Goal: Task Accomplishment & Management: Manage account settings

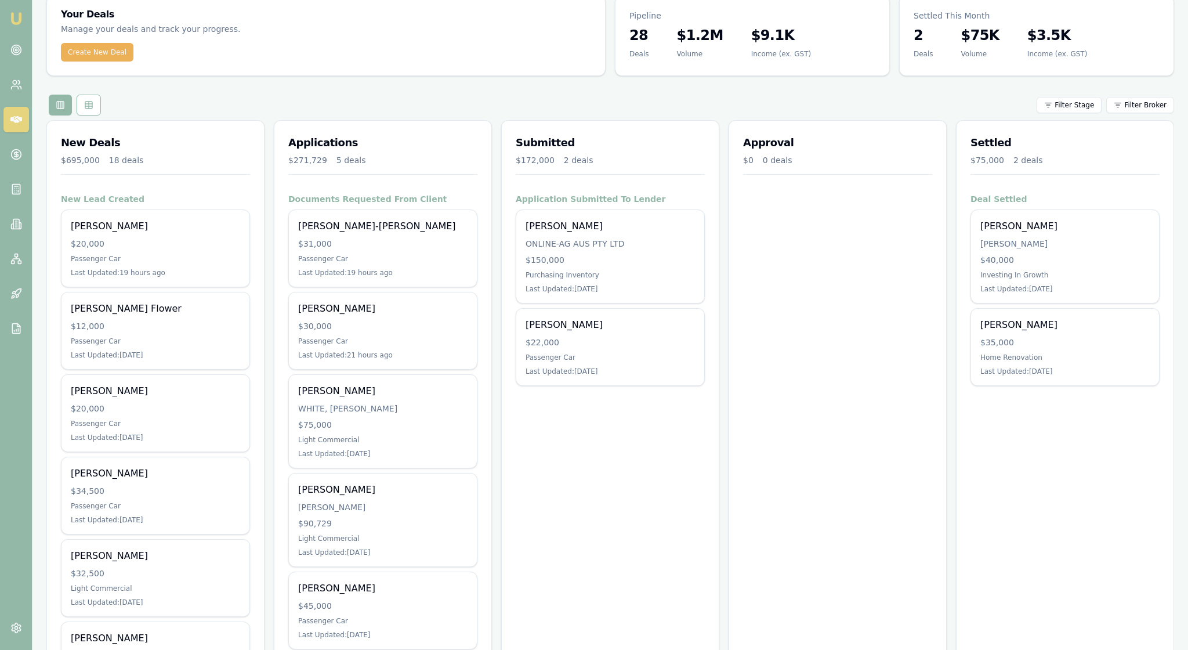
scroll to position [46, 0]
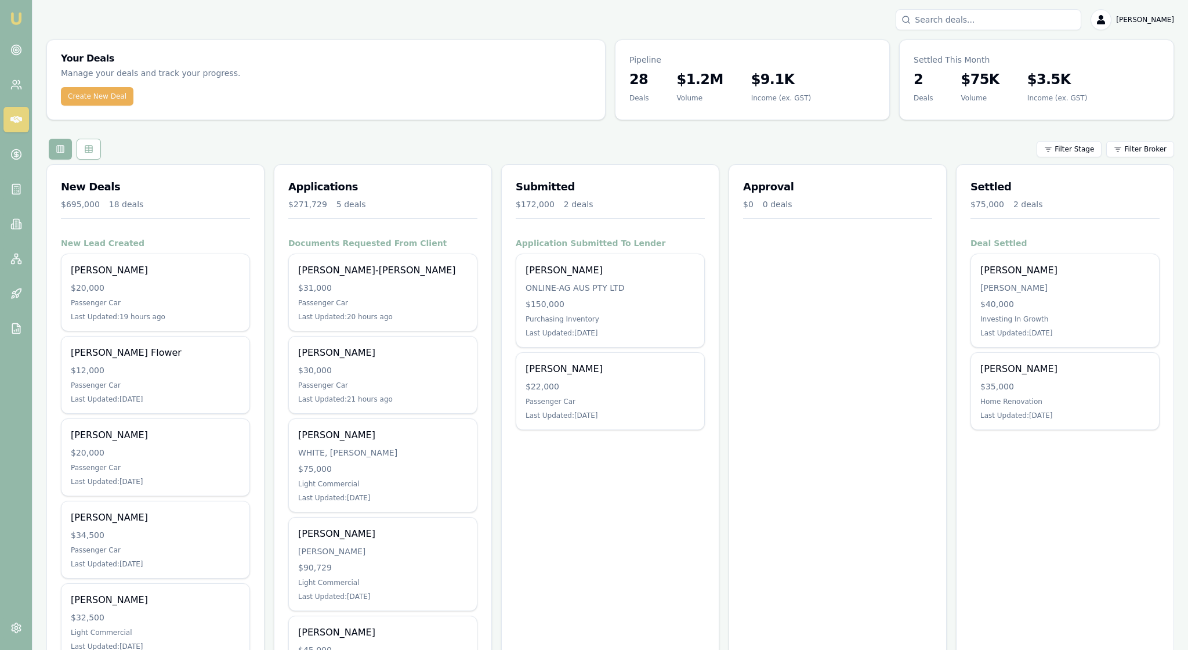
scroll to position [0, 0]
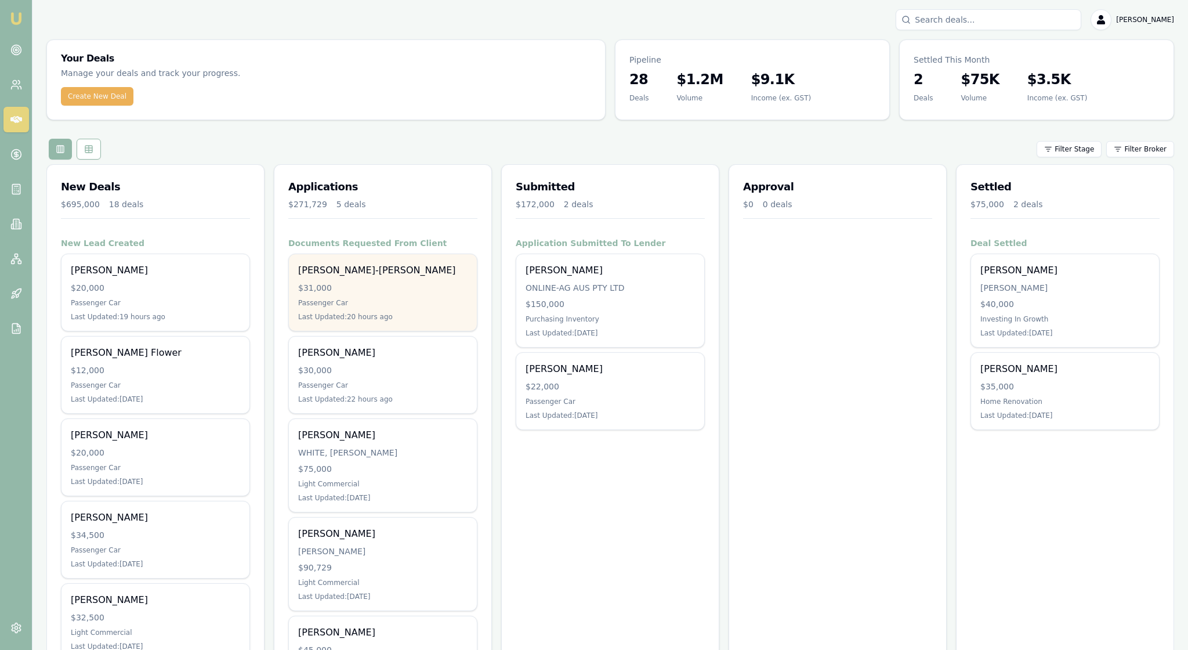
click at [405, 294] on div "$31,000" at bounding box center [382, 288] width 169 height 12
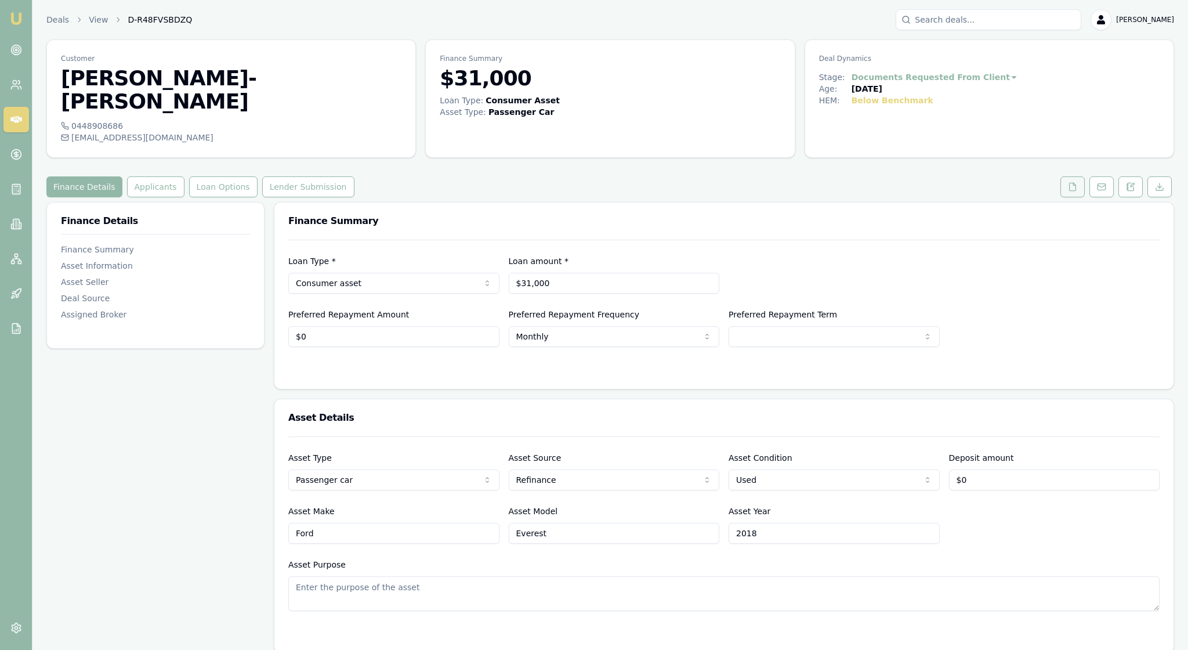
click at [1068, 182] on icon at bounding box center [1072, 186] width 9 height 9
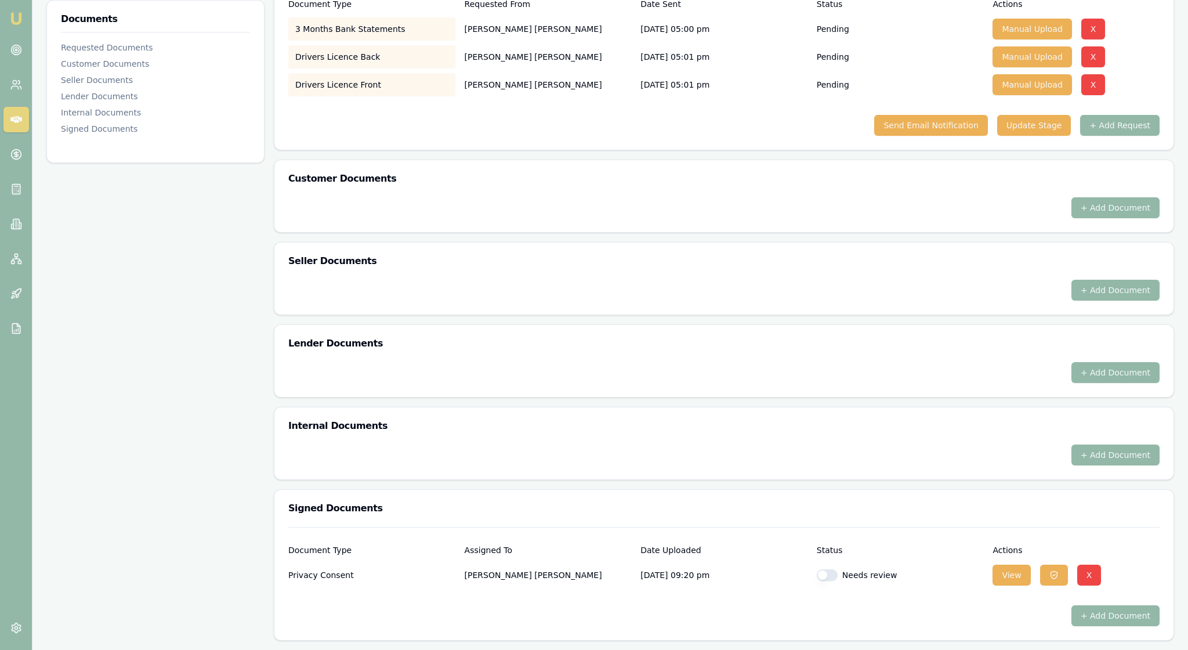
scroll to position [355, 0]
click at [1013, 565] on button "View" at bounding box center [1012, 574] width 38 height 21
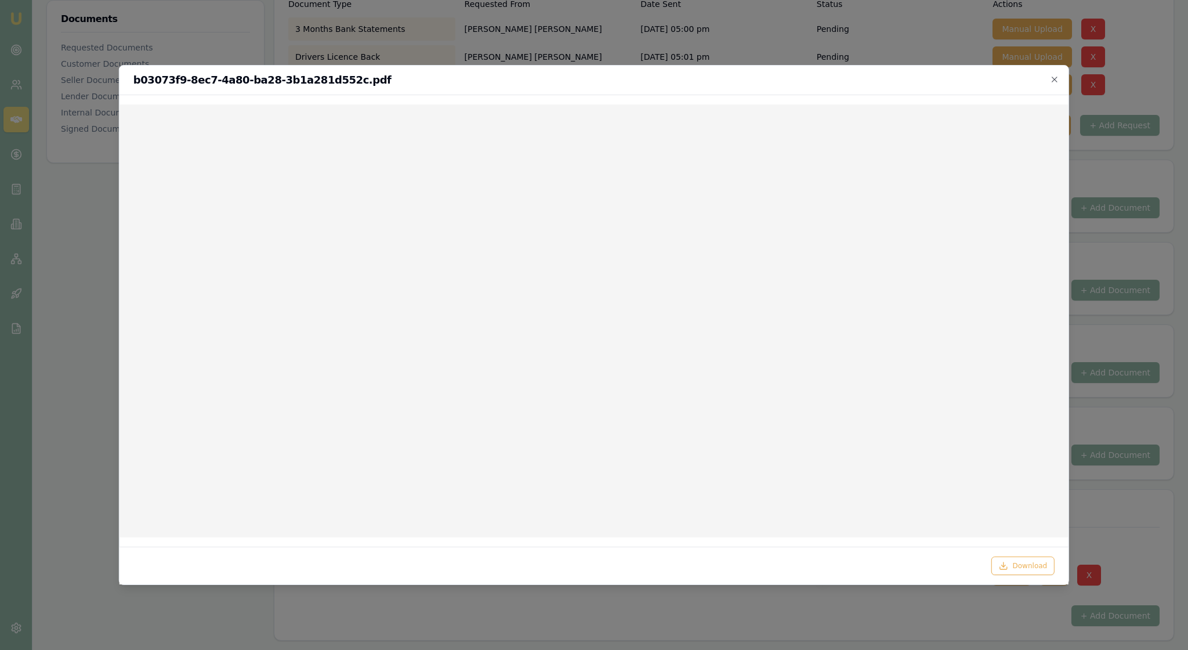
scroll to position [0, 0]
click at [1051, 79] on icon "button" at bounding box center [1054, 79] width 9 height 9
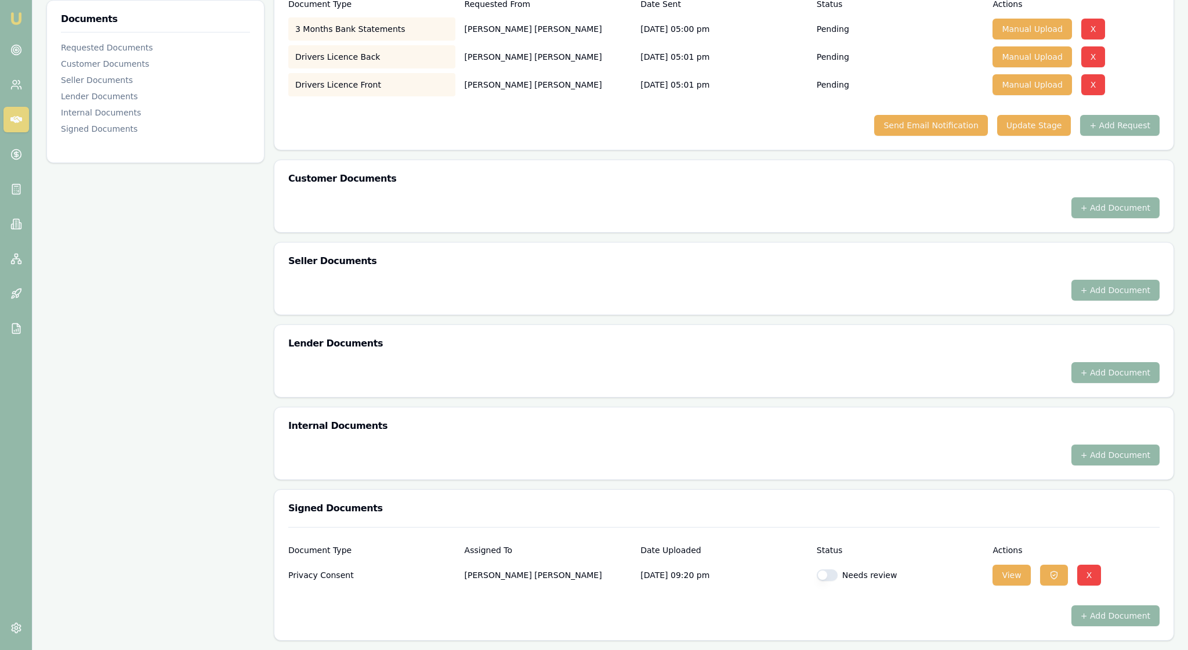
click at [262, 230] on div "Documents Requested Documents Customer Documents Seller Documents Lender Docume…" at bounding box center [155, 291] width 218 height 697
click at [827, 569] on button "button" at bounding box center [827, 575] width 21 height 12
checkbox input "true"
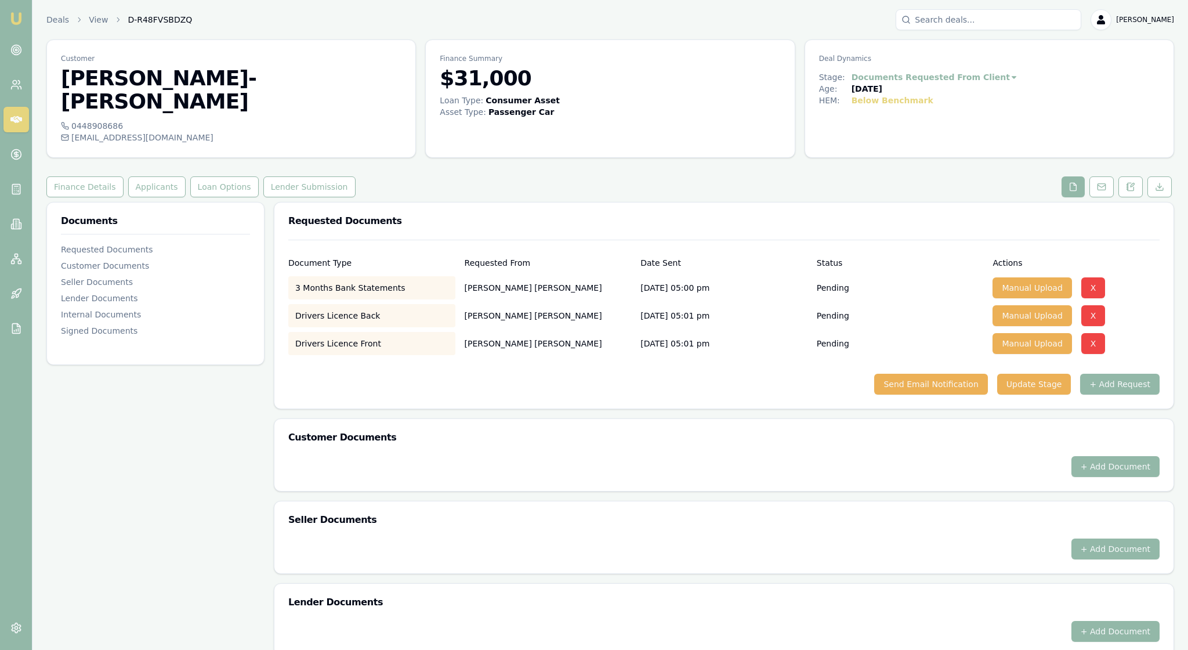
scroll to position [0, 0]
click at [1120, 394] on button "+ Add Request" at bounding box center [1119, 384] width 79 height 21
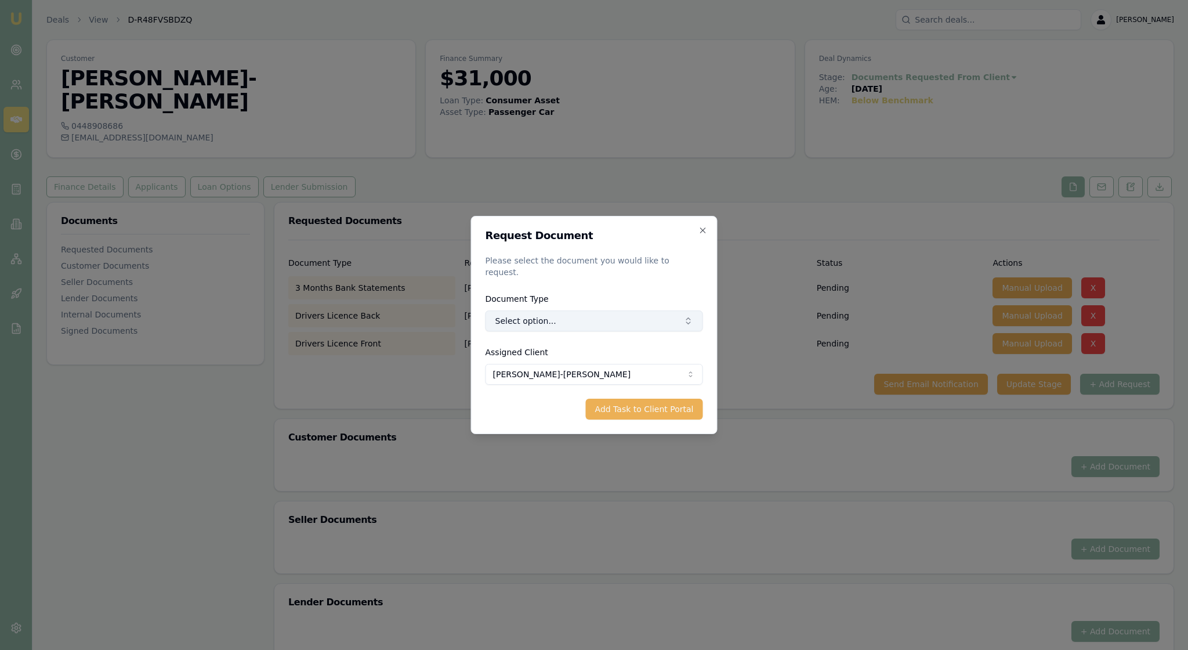
click at [684, 321] on icon "button" at bounding box center [688, 320] width 9 height 9
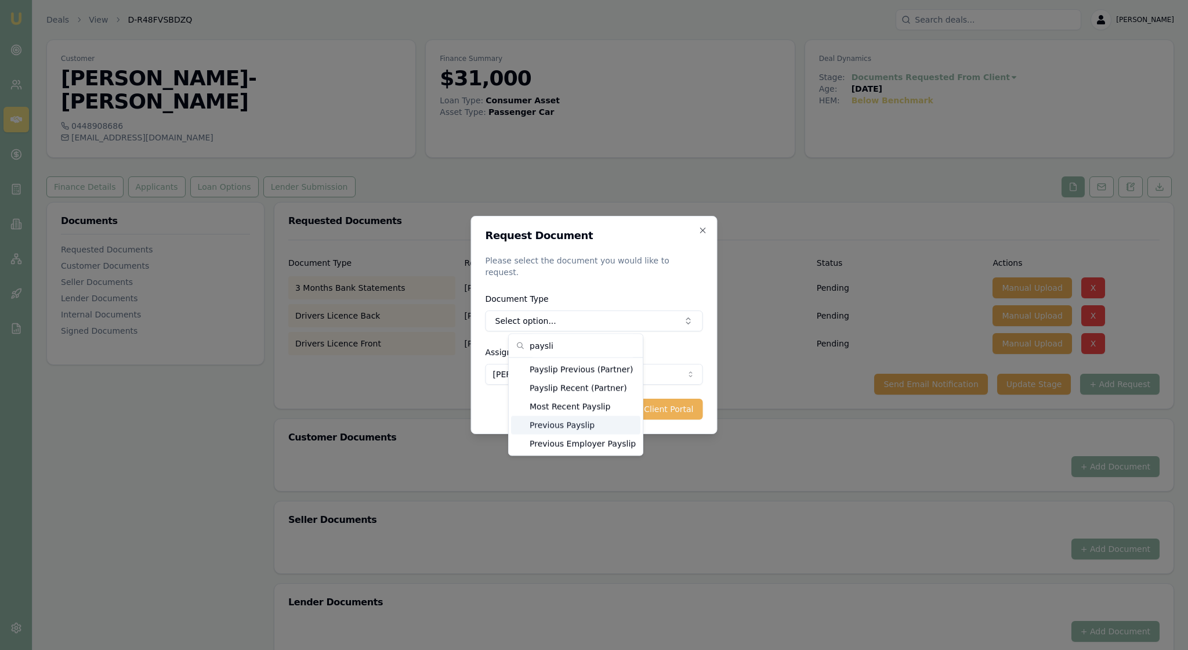
type input "paysli"
click at [611, 434] on div "Previous Payslip" at bounding box center [575, 425] width 129 height 19
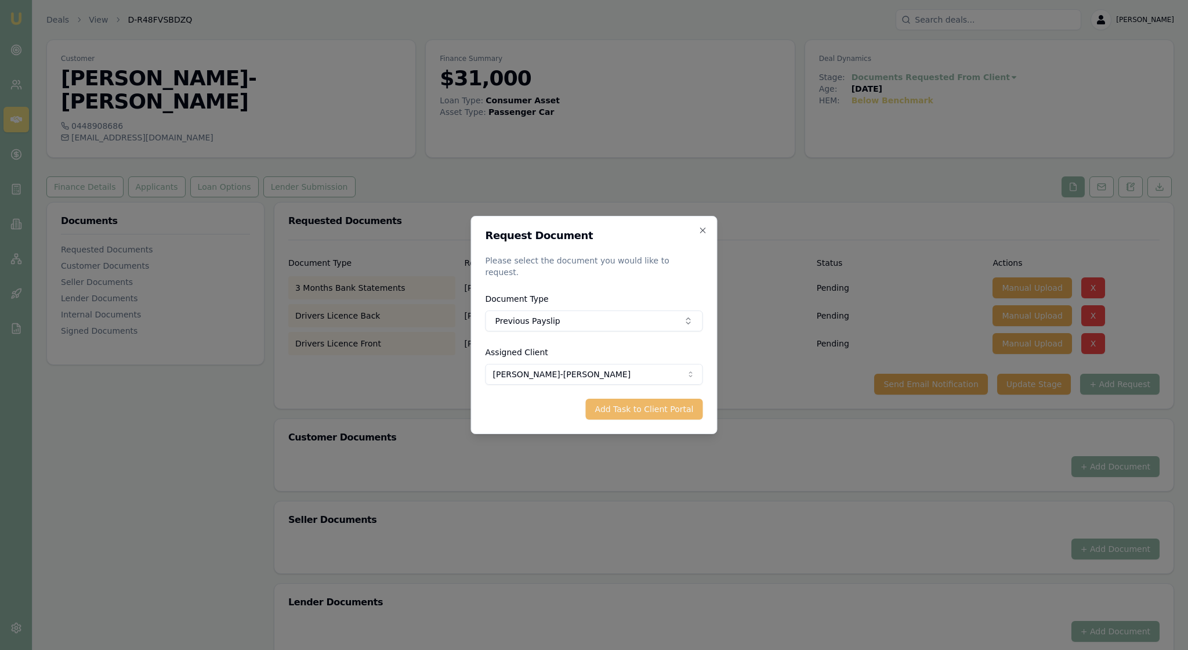
click at [652, 413] on button "Add Task to Client Portal" at bounding box center [644, 409] width 117 height 21
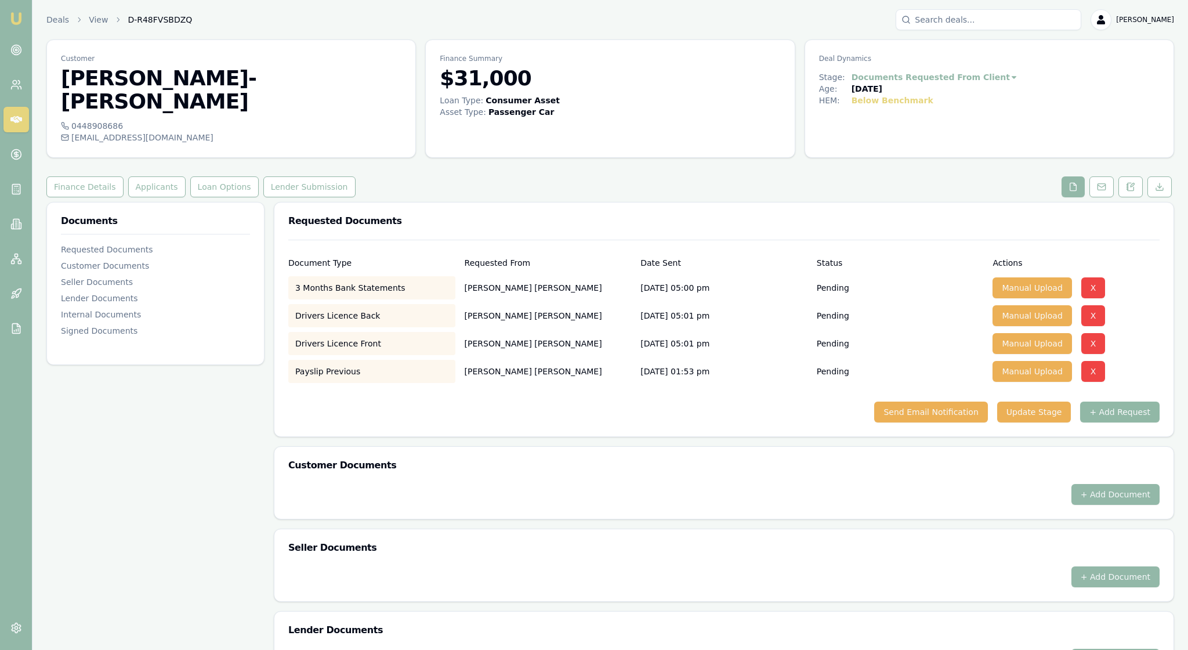
click at [1111, 422] on button "+ Add Request" at bounding box center [1119, 411] width 79 height 21
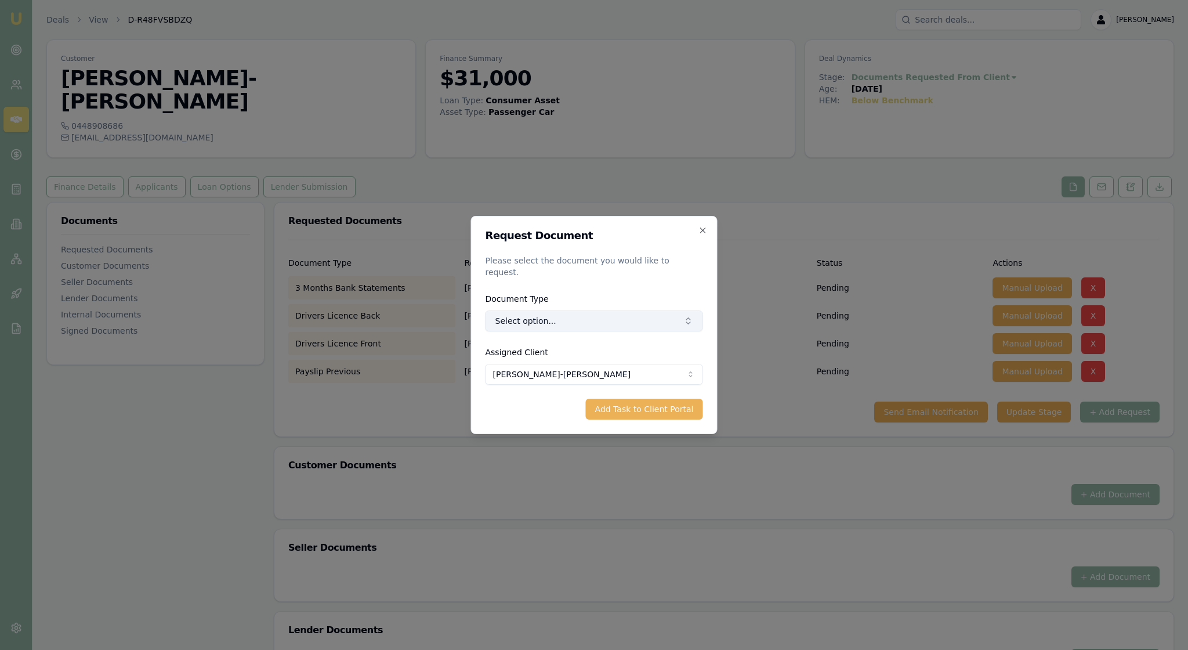
click at [689, 323] on button "Select option..." at bounding box center [595, 320] width 218 height 21
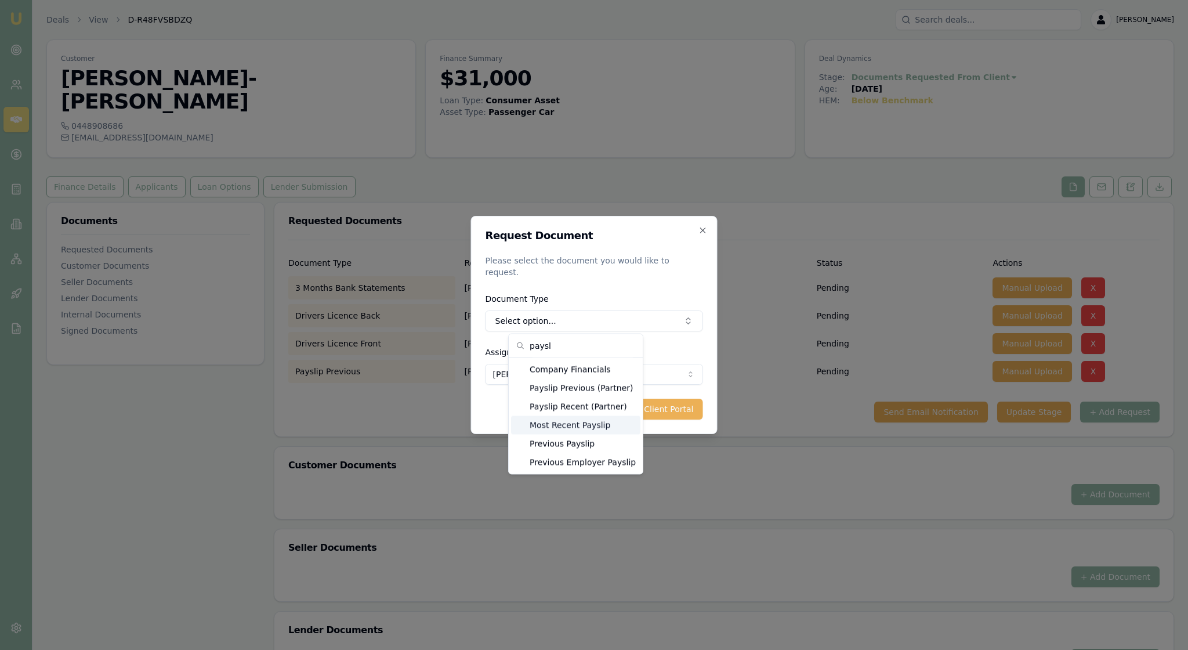
type input "paysl"
click at [632, 433] on div "Most Recent Payslip" at bounding box center [575, 425] width 129 height 19
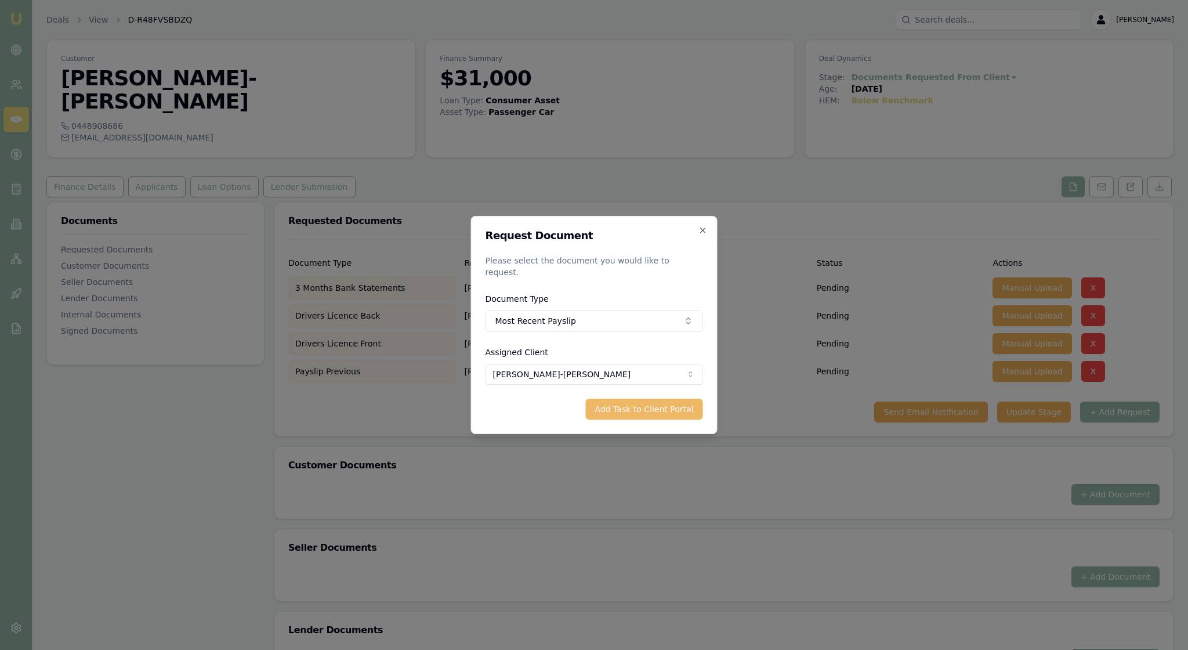
click at [638, 415] on button "Add Task to Client Portal" at bounding box center [644, 409] width 117 height 21
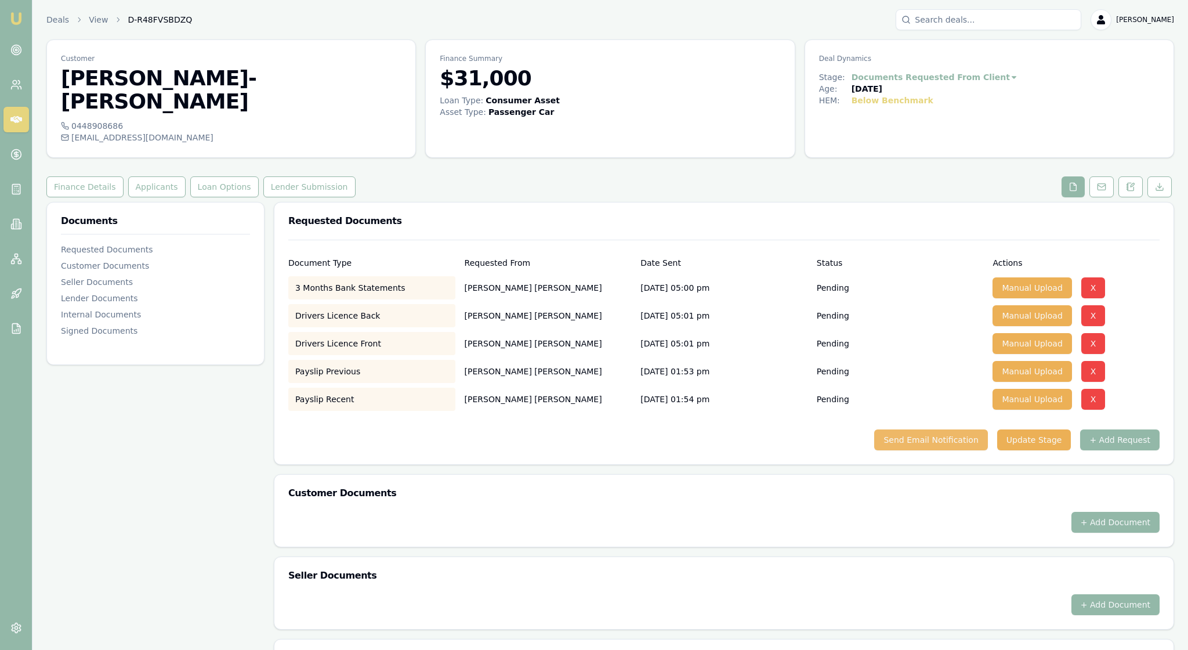
click at [893, 450] on button "Send Email Notification" at bounding box center [930, 439] width 113 height 21
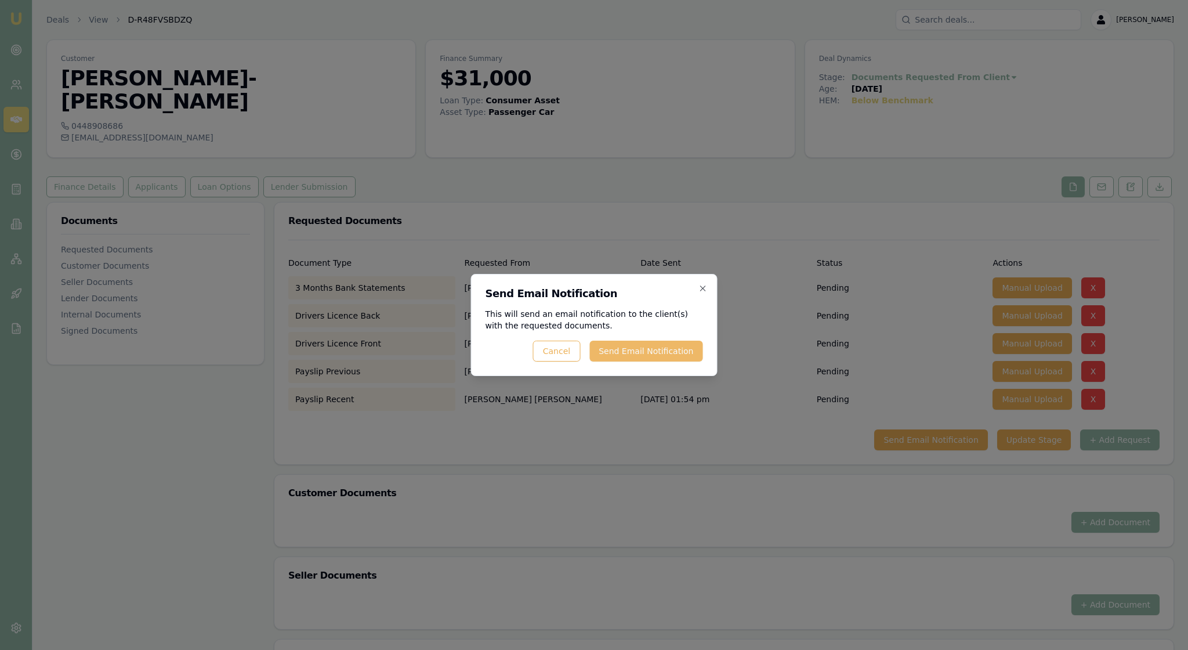
click at [638, 349] on button "Send Email Notification" at bounding box center [645, 351] width 113 height 21
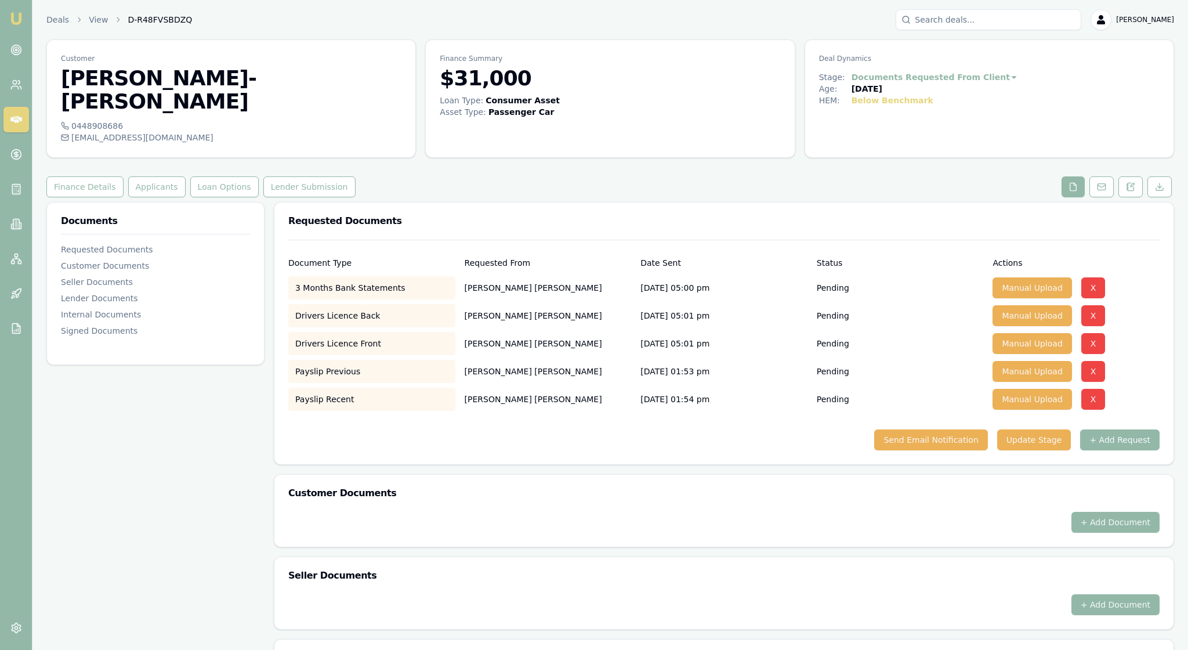
click at [263, 428] on div "Documents Requested Documents Customer Documents Seller Documents Lender Docume…" at bounding box center [155, 578] width 218 height 753
click at [168, 442] on div "Documents Requested Documents Customer Documents Seller Documents Lender Docume…" at bounding box center [155, 578] width 218 height 753
